Goal: Task Accomplishment & Management: Use online tool/utility

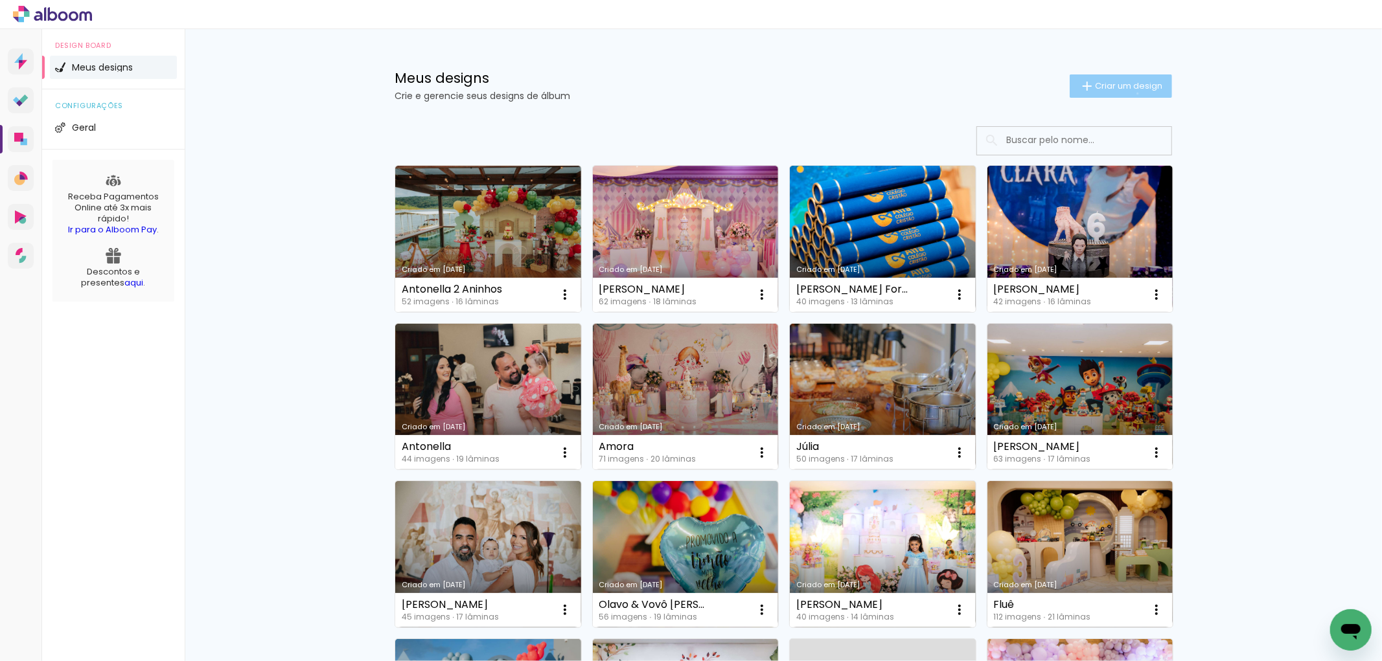
click at [1130, 93] on paper-button "Criar um design" at bounding box center [1120, 85] width 102 height 23
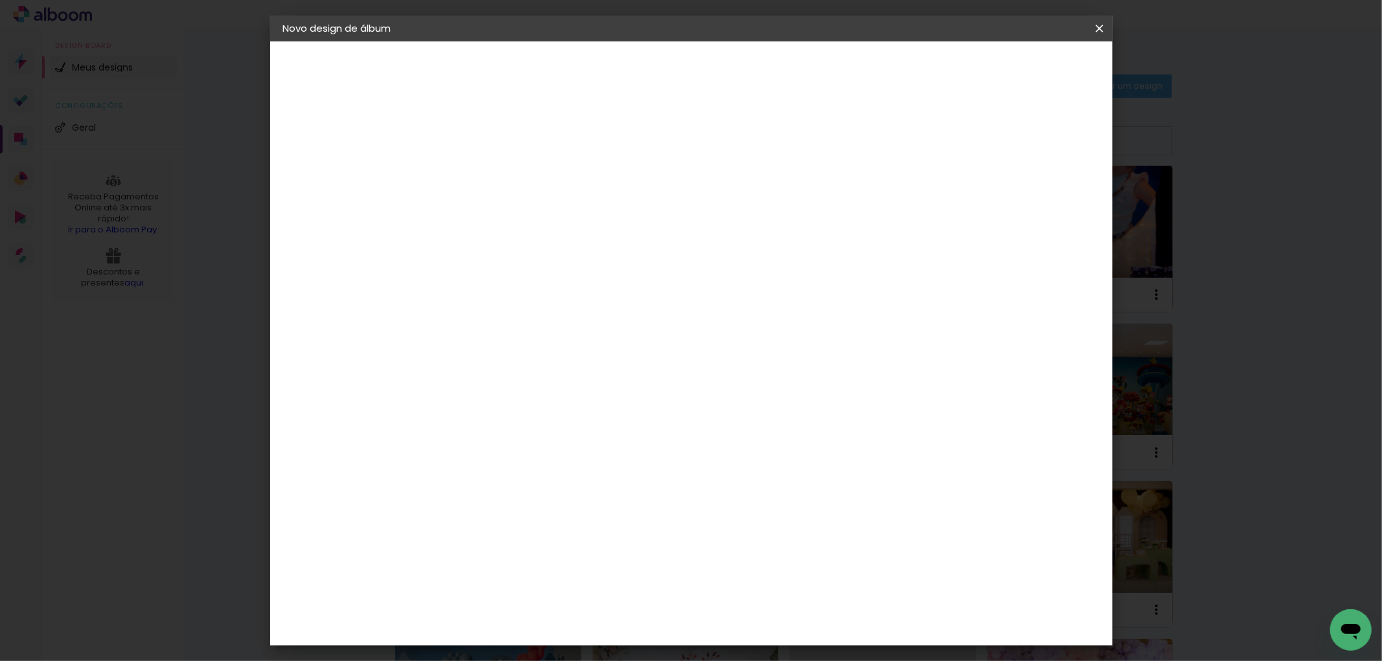
click at [499, 162] on paper-input-container "Título do álbum" at bounding box center [494, 174] width 9 height 33
type input "[PERSON_NAME]"
type paper-input "[PERSON_NAME]"
click at [628, 74] on paper-button "Avançar" at bounding box center [595, 69] width 63 height 22
click at [525, 255] on div at bounding box center [527, 255] width 131 height 1
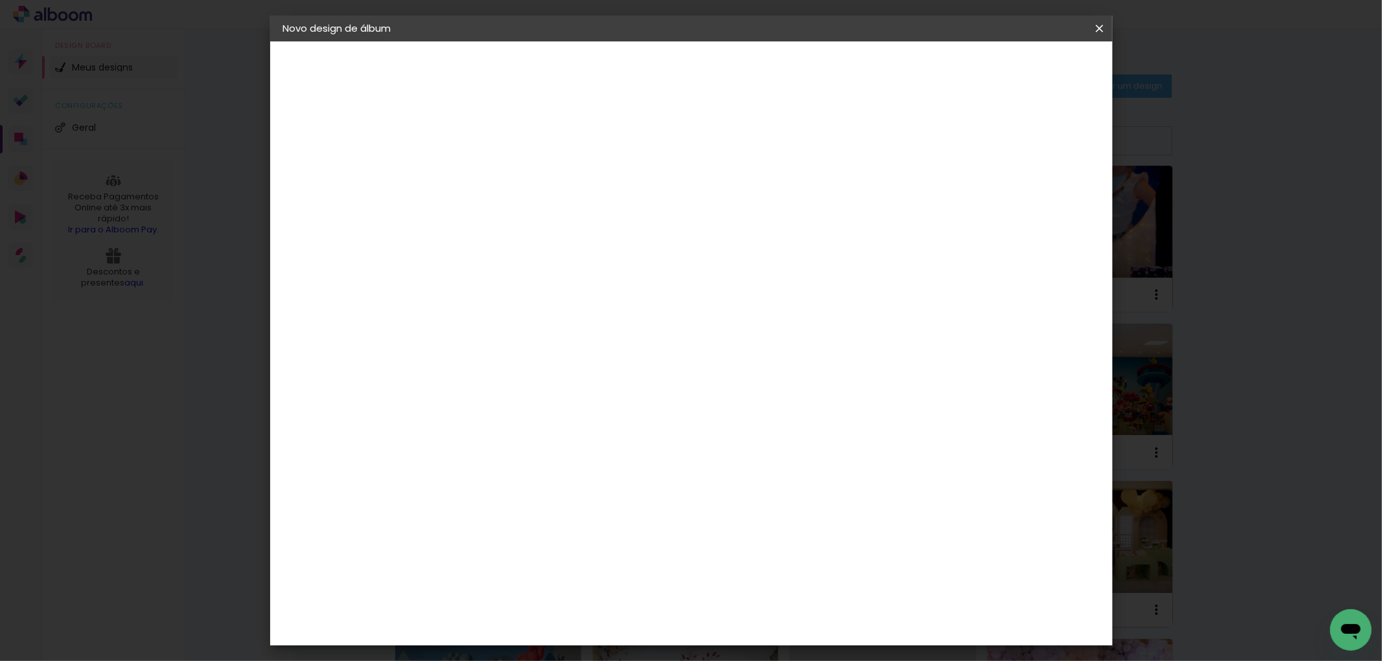
type input "[PERSON_NAME]"
type paper-input "[PERSON_NAME]"
click at [543, 280] on paper-item "[PERSON_NAME]" at bounding box center [518, 293] width 121 height 28
click at [0, 0] on slot "Avançar" at bounding box center [0, 0] width 0 height 0
click at [565, 225] on paper-input-container "Linha" at bounding box center [527, 226] width 75 height 33
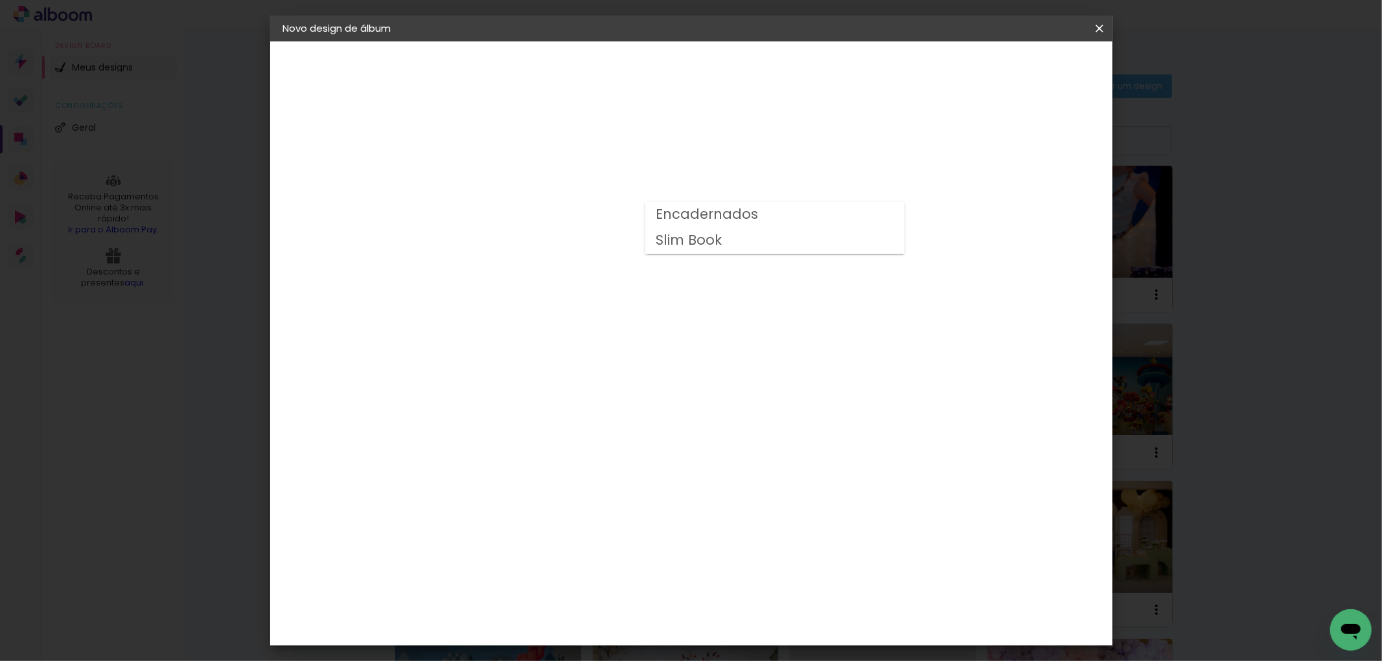
click at [0, 0] on slot "Slim Book" at bounding box center [0, 0] width 0 height 0
click at [654, 220] on input "Slim Book" at bounding box center [574, 213] width 159 height 20
click at [0, 0] on slot "Encadernados" at bounding box center [0, 0] width 0 height 0
type input "Encadernados"
click at [582, 328] on span "20 x 60" at bounding box center [552, 339] width 60 height 27
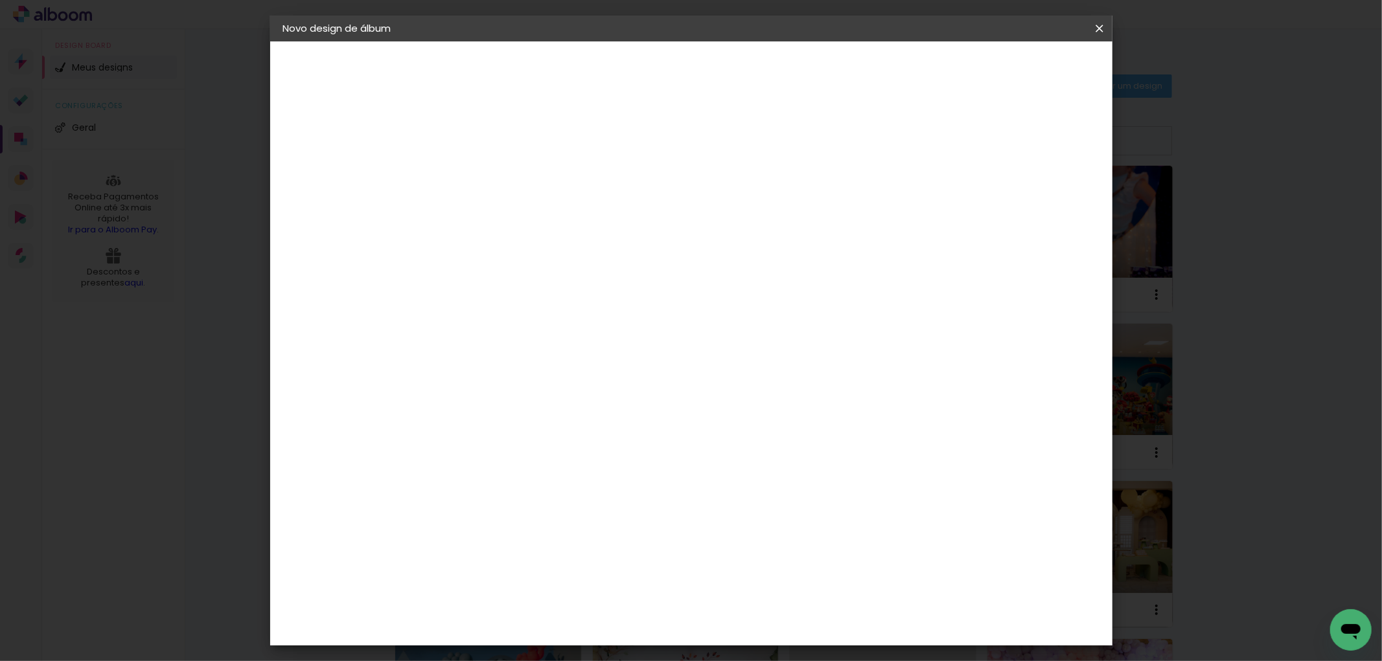
click at [706, 71] on paper-button "Avançar" at bounding box center [674, 69] width 63 height 22
click at [1017, 64] on span "Iniciar design" at bounding box center [987, 68] width 59 height 9
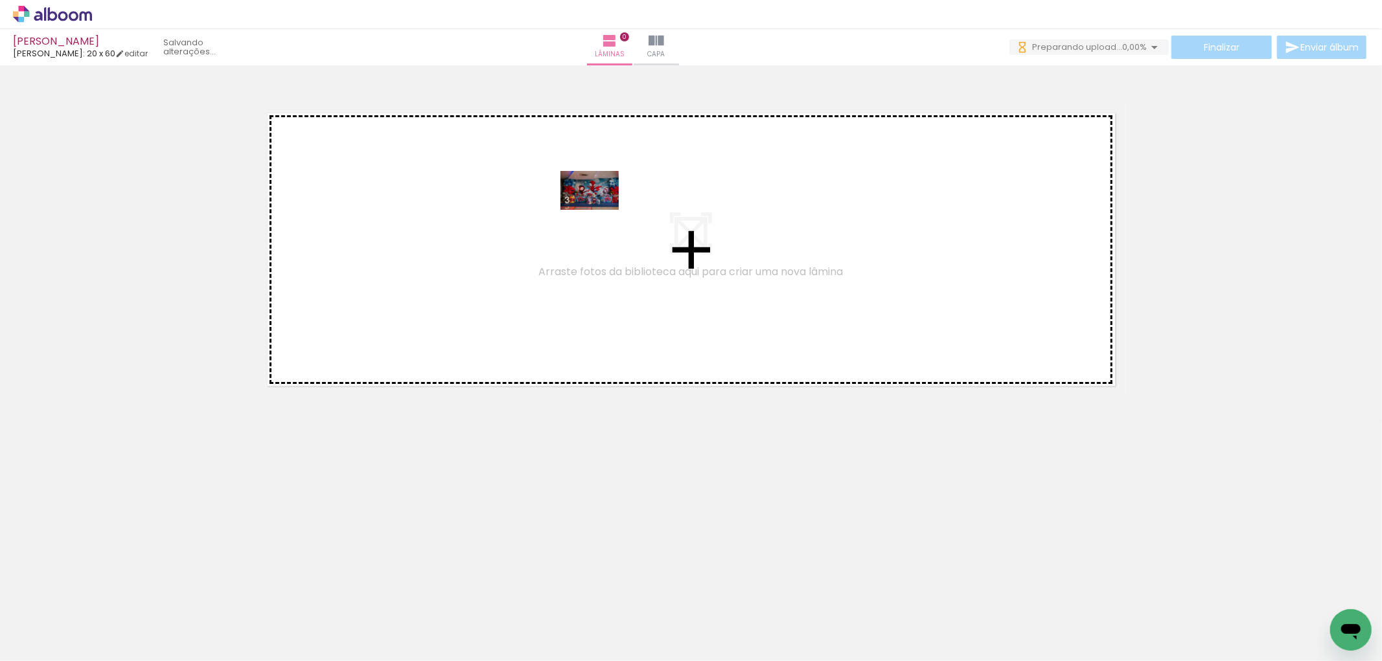
drag, startPoint x: 133, startPoint y: 619, endPoint x: 321, endPoint y: 38, distance: 611.2
click at [600, 208] on quentale-workspace at bounding box center [691, 330] width 1382 height 661
